Goal: Find specific page/section: Find specific page/section

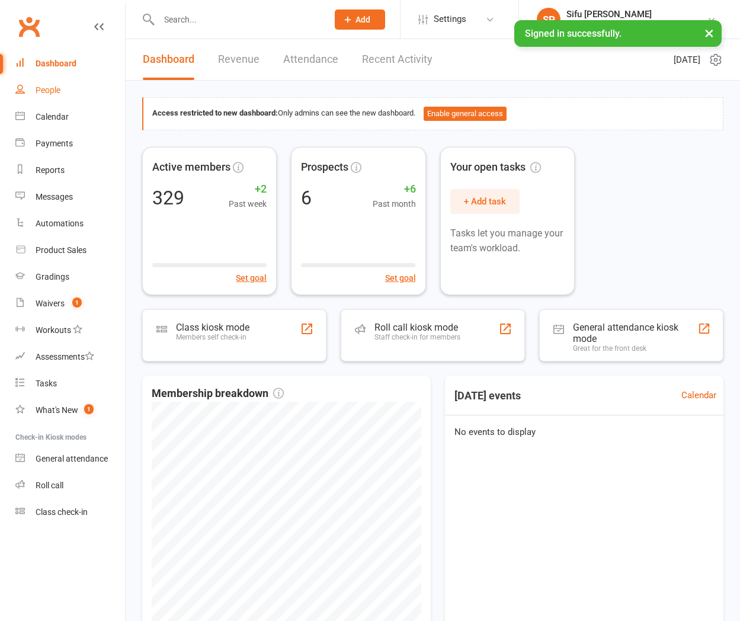
click at [56, 92] on div "People" at bounding box center [48, 89] width 25 height 9
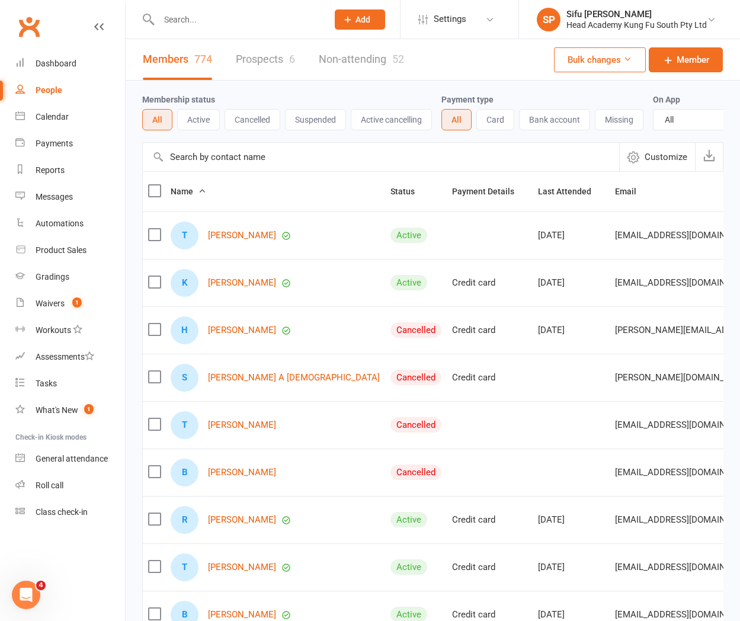
click at [272, 158] on input "text" at bounding box center [381, 157] width 477 height 28
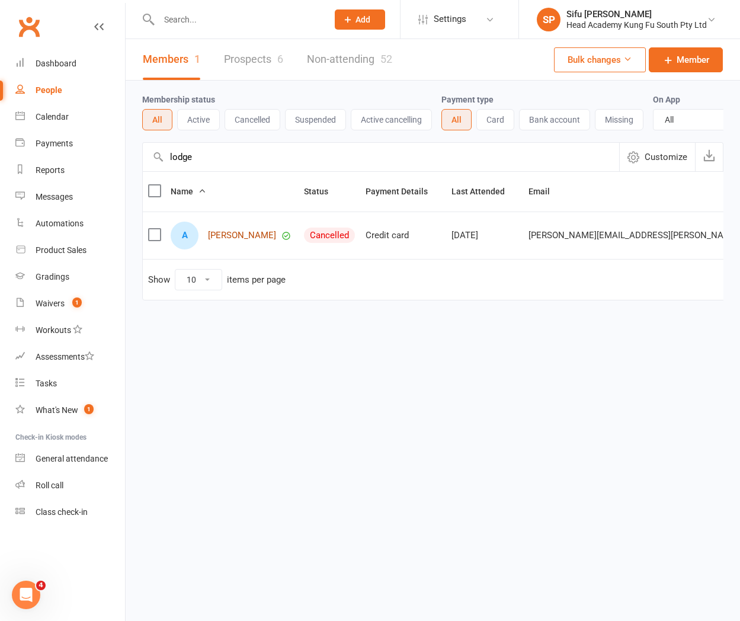
type input "lodge"
click at [241, 235] on link "[PERSON_NAME]" at bounding box center [242, 236] width 68 height 10
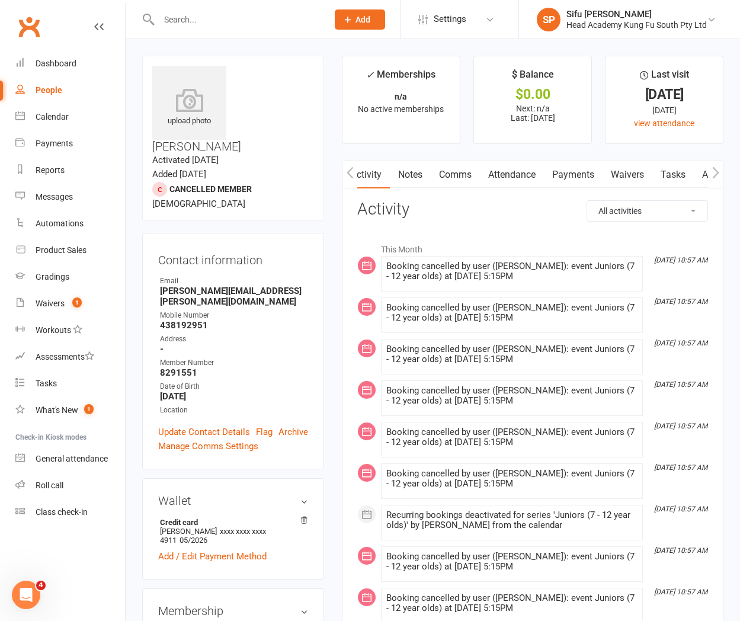
click at [588, 176] on link "Payments" at bounding box center [573, 174] width 59 height 27
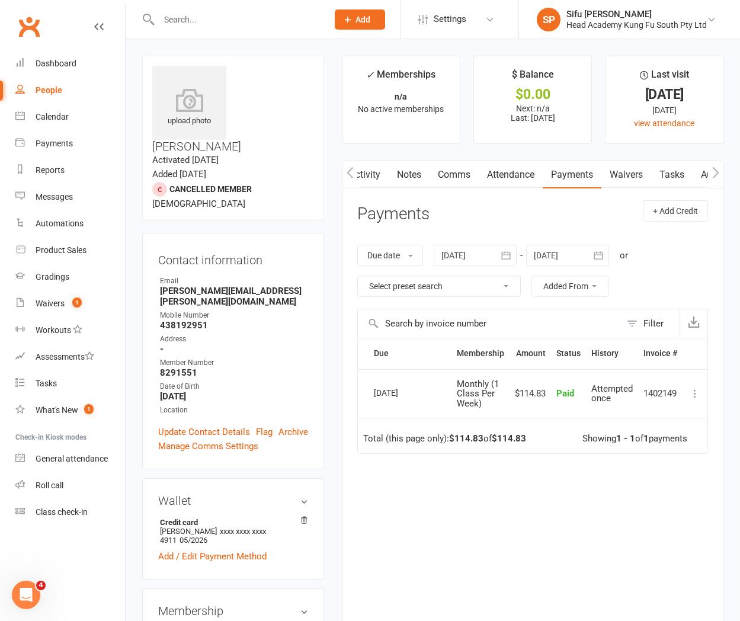
click at [416, 538] on div "Due Contact Membership Amount Status History Invoice # Select this [DATE] [GEOG…" at bounding box center [532, 472] width 351 height 269
click at [44, 88] on div "People" at bounding box center [49, 89] width 27 height 9
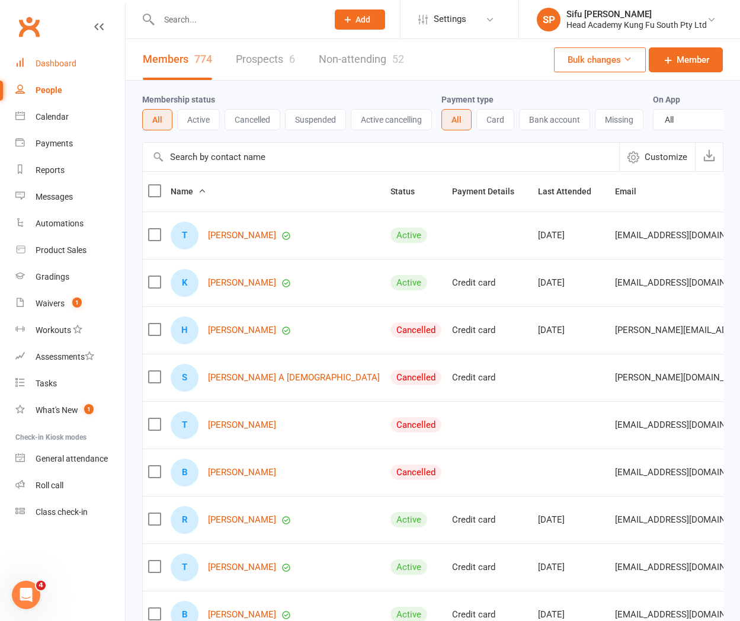
click at [58, 66] on div "Dashboard" at bounding box center [56, 63] width 41 height 9
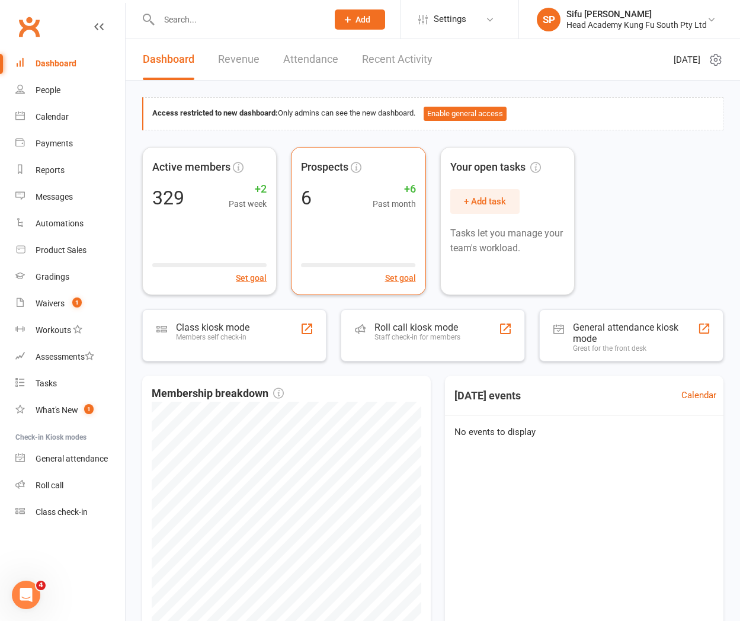
drag, startPoint x: 644, startPoint y: 177, endPoint x: 410, endPoint y: 263, distance: 249.2
click at [644, 177] on div "Active members 329 +2 Past week Set goal Prospects 6 +6 Past month Set goal You…" at bounding box center [433, 221] width 582 height 148
